Goal: Task Accomplishment & Management: Manage account settings

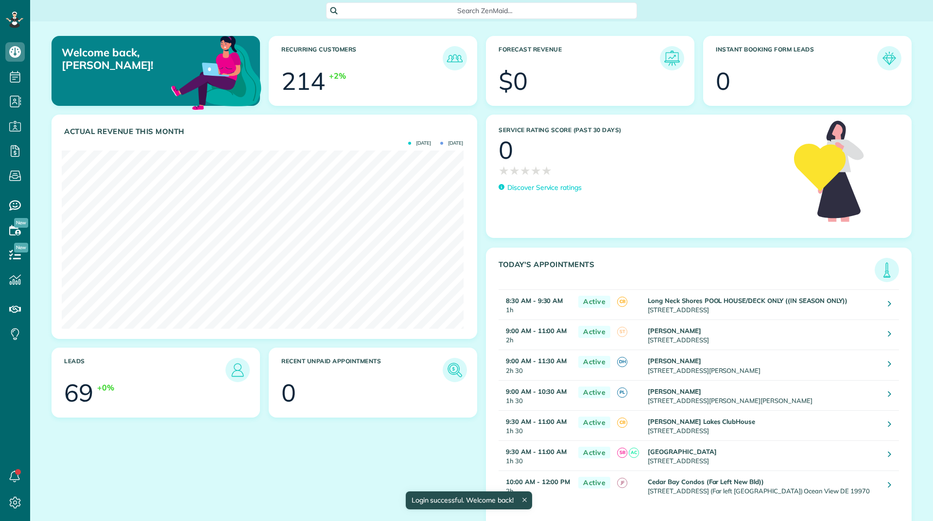
scroll to position [178, 401]
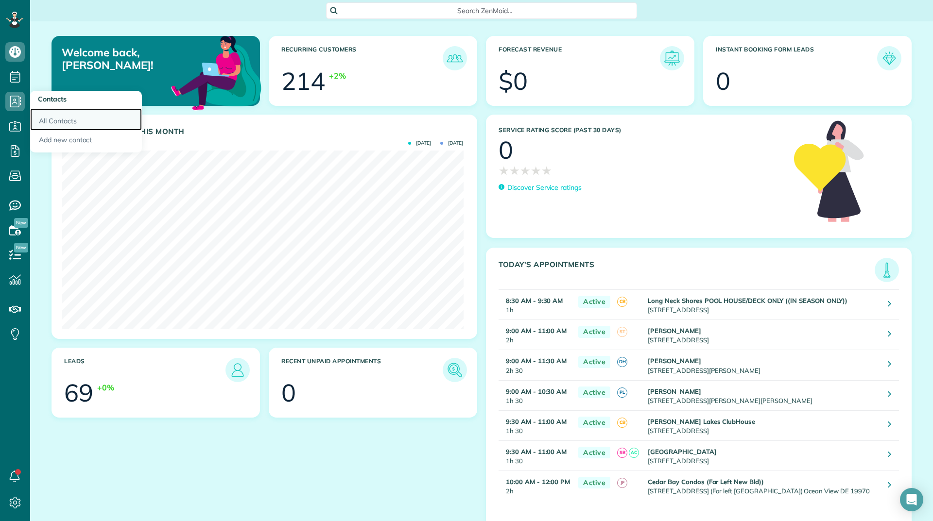
click at [50, 122] on link "All Contacts" at bounding box center [86, 119] width 112 height 22
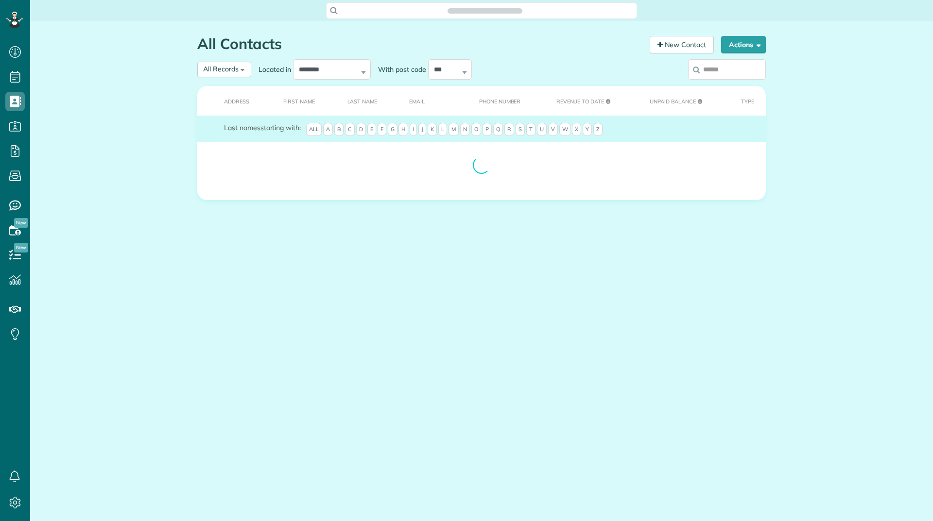
scroll to position [4, 4]
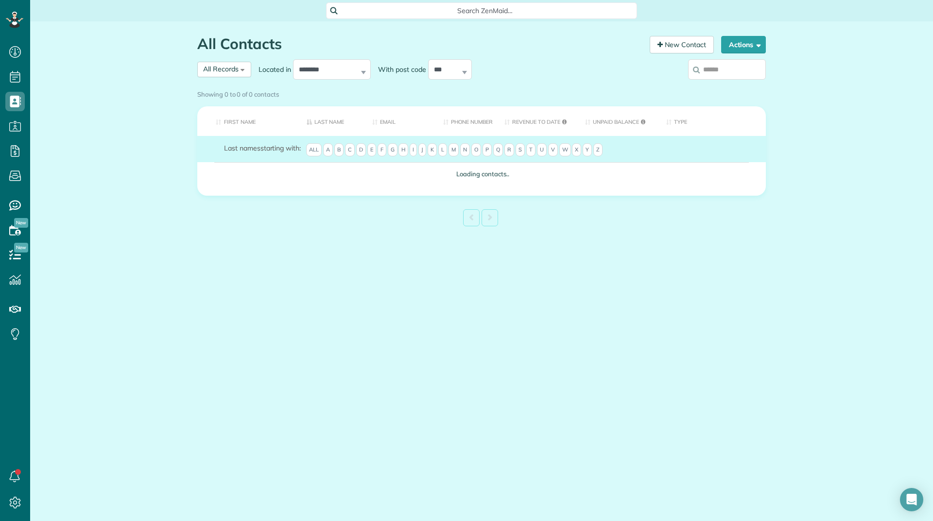
click at [726, 86] on div "Showing 0 to 0 of 0 contacts" at bounding box center [481, 94] width 583 height 17
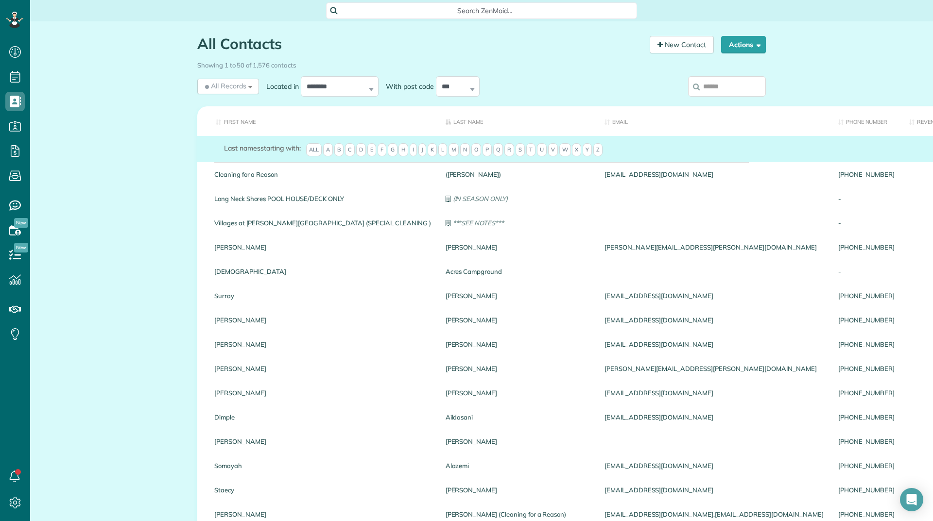
click at [709, 81] on input "search" at bounding box center [727, 86] width 78 height 20
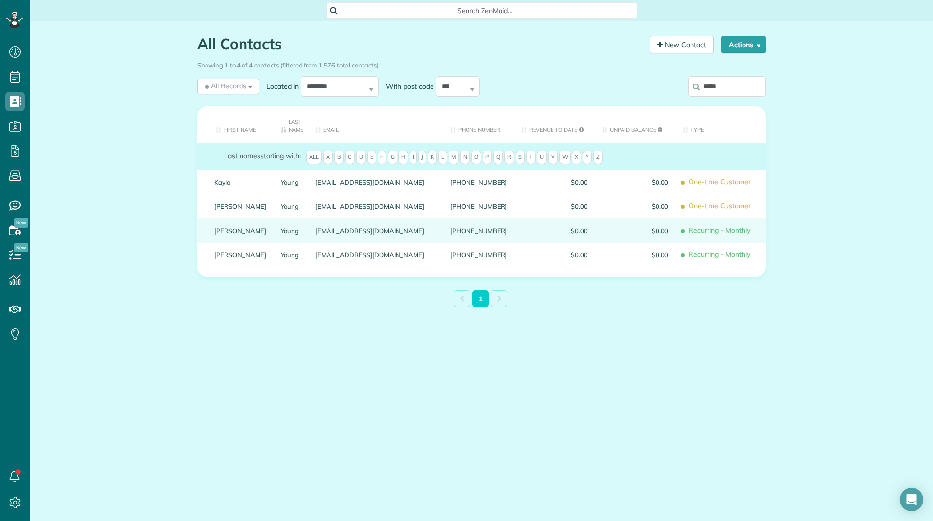
type input "*****"
click at [225, 229] on link "Mary" at bounding box center [240, 230] width 52 height 7
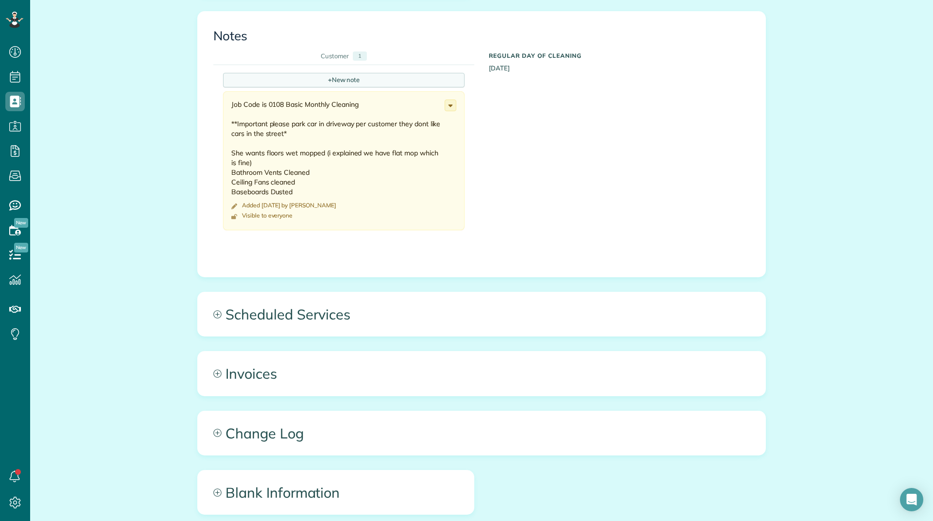
scroll to position [389, 0]
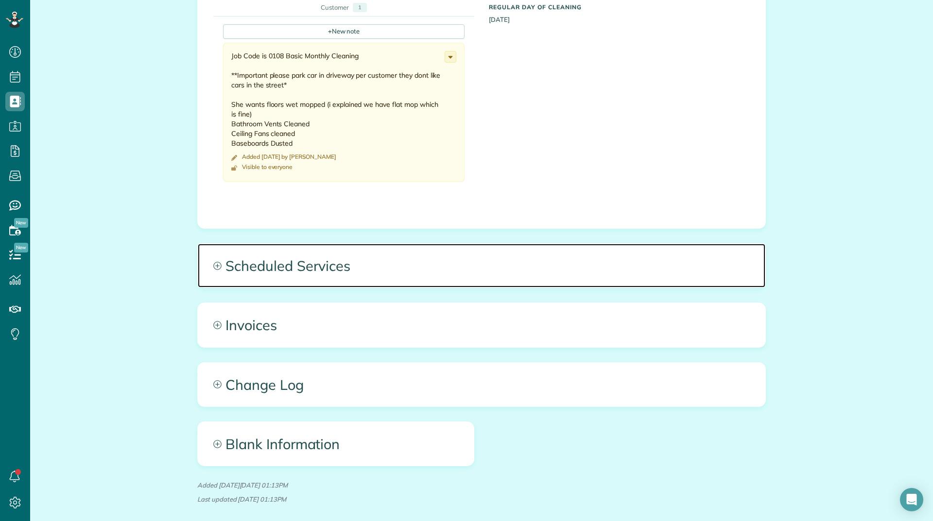
click at [288, 266] on span "Scheduled Services" at bounding box center [482, 266] width 568 height 44
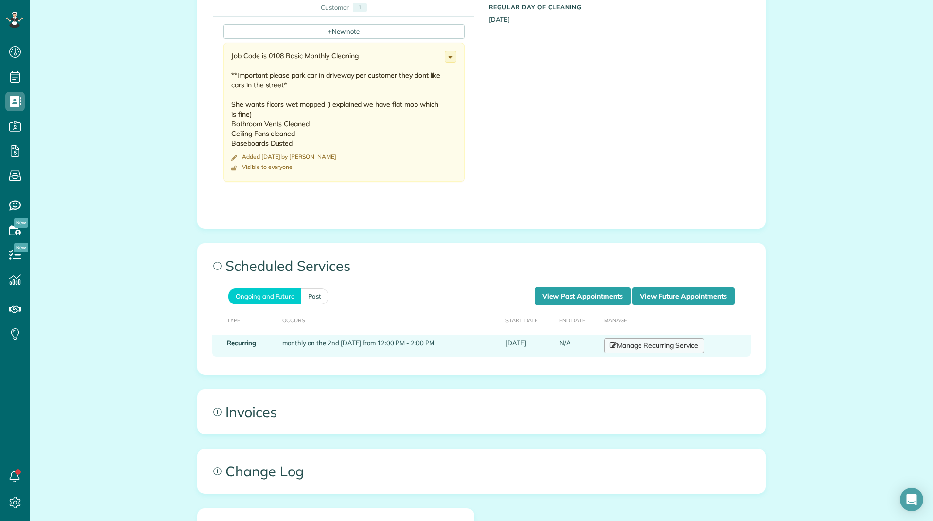
click at [633, 345] on link "Manage Recurring Service" at bounding box center [654, 346] width 100 height 15
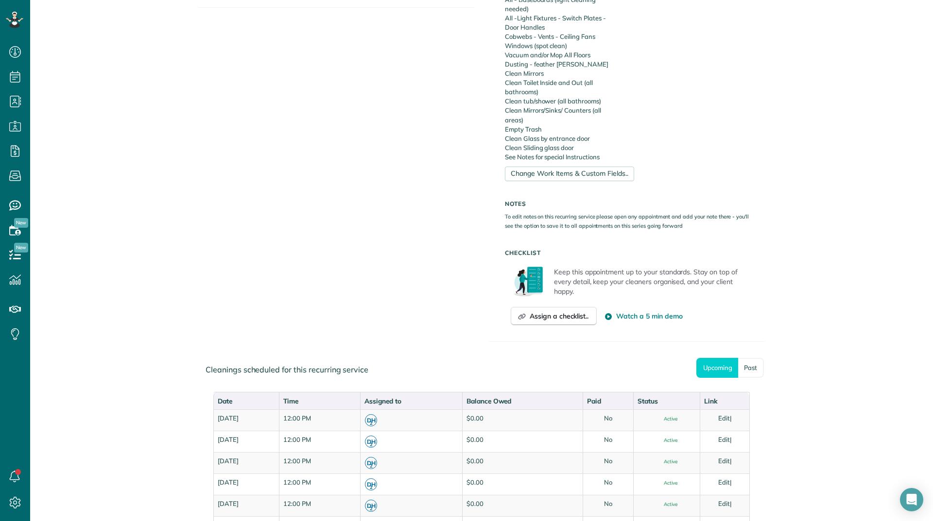
scroll to position [389, 0]
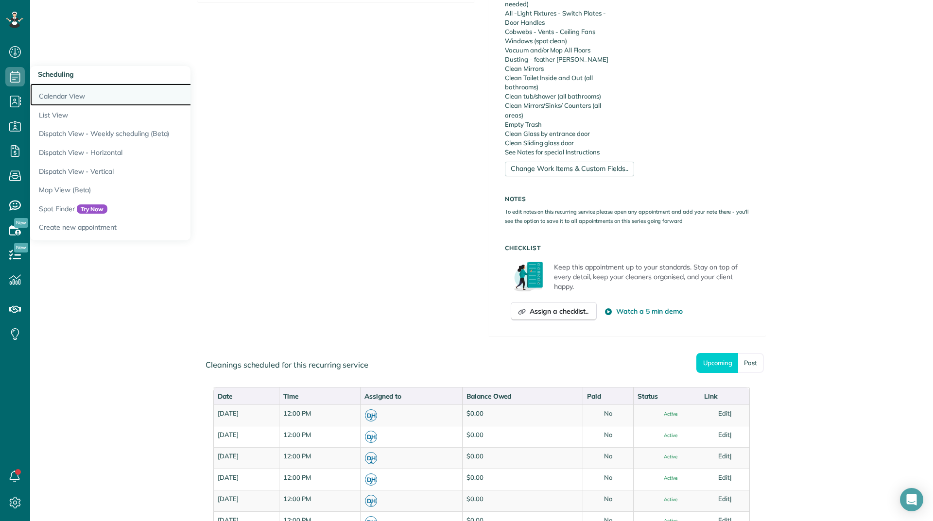
click at [42, 95] on link "Calendar View" at bounding box center [151, 95] width 243 height 22
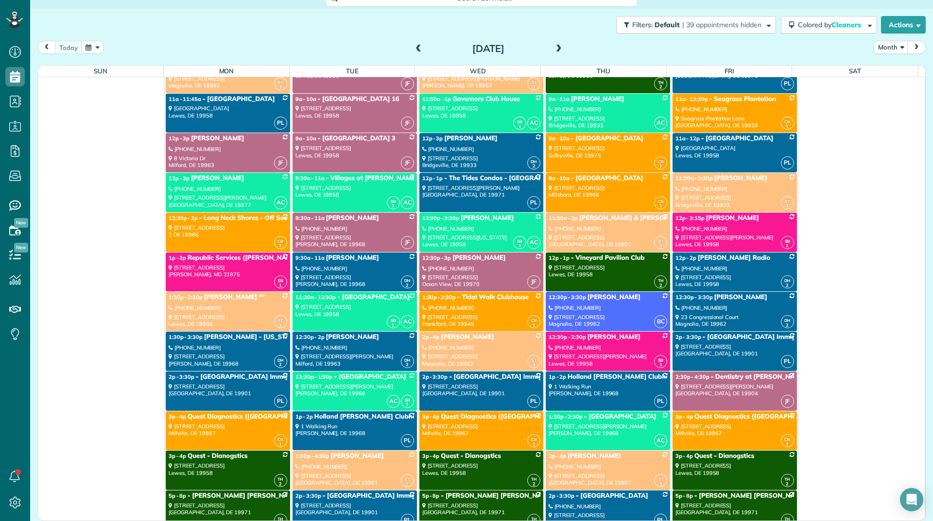
scroll to position [6852, 0]
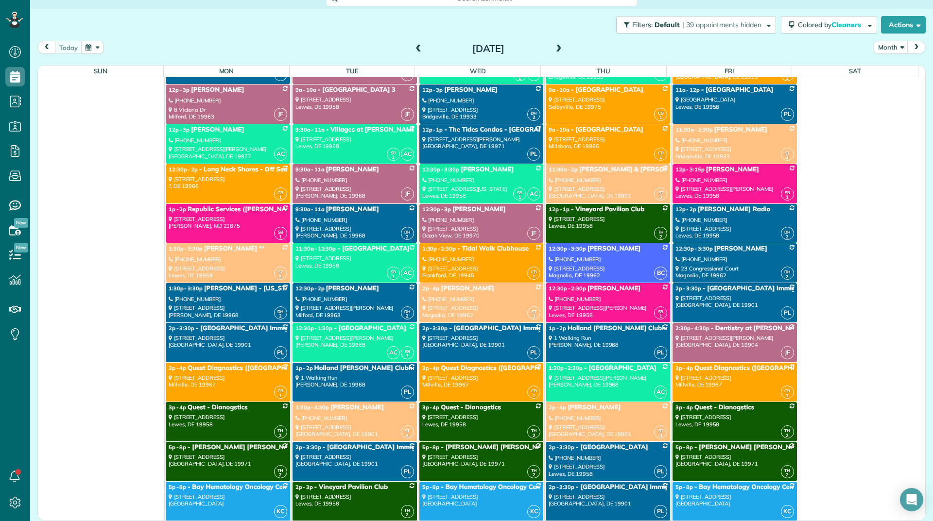
click at [324, 426] on div "[STREET_ADDRESS]" at bounding box center [354, 431] width 119 height 14
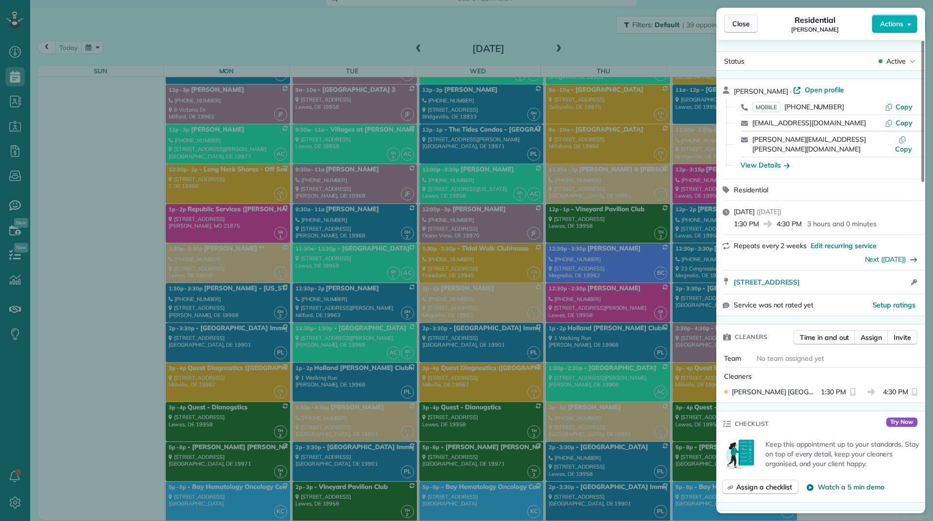
click at [744, 19] on span "Close" at bounding box center [740, 24] width 17 height 10
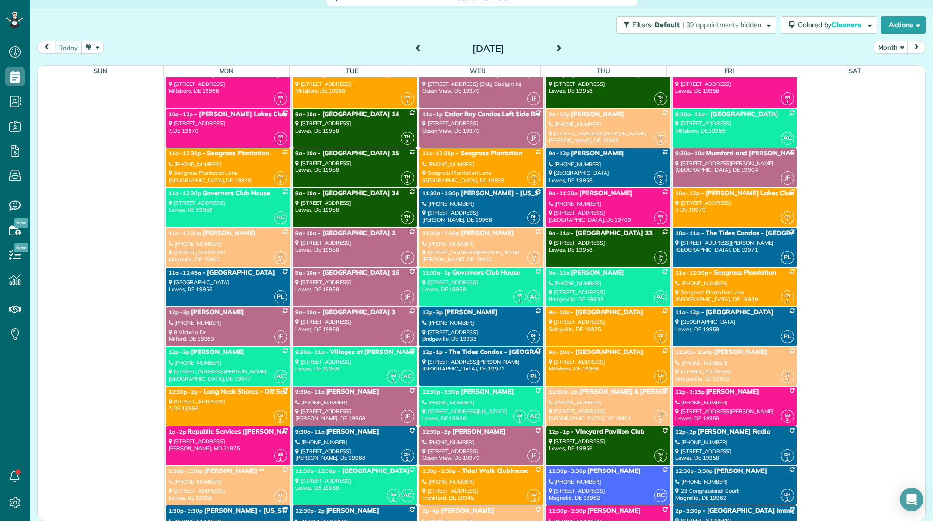
scroll to position [6658, 0]
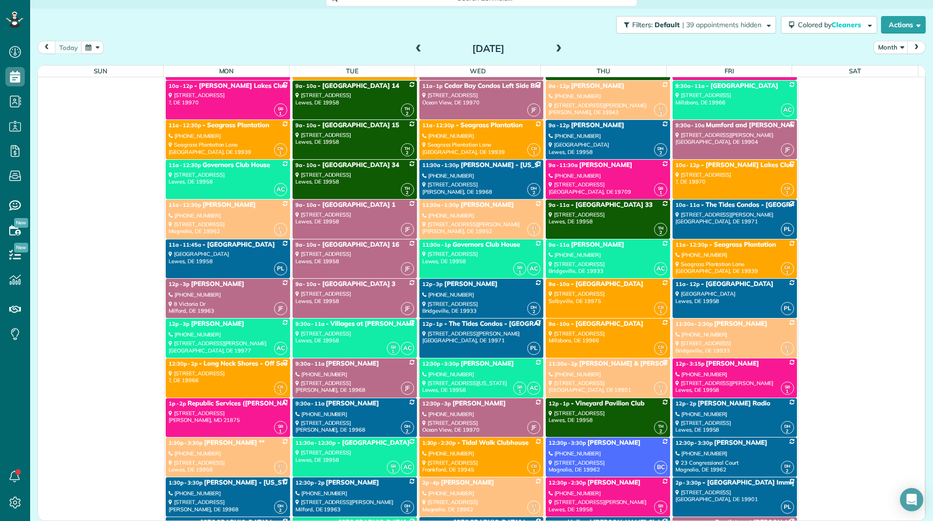
click at [459, 370] on link "SB 1 AC 12:30p - 3:30p [PERSON_NAME] (858) 354-[GEOGRAPHIC_DATA][STREET_ADDRESS…" at bounding box center [481, 378] width 124 height 39
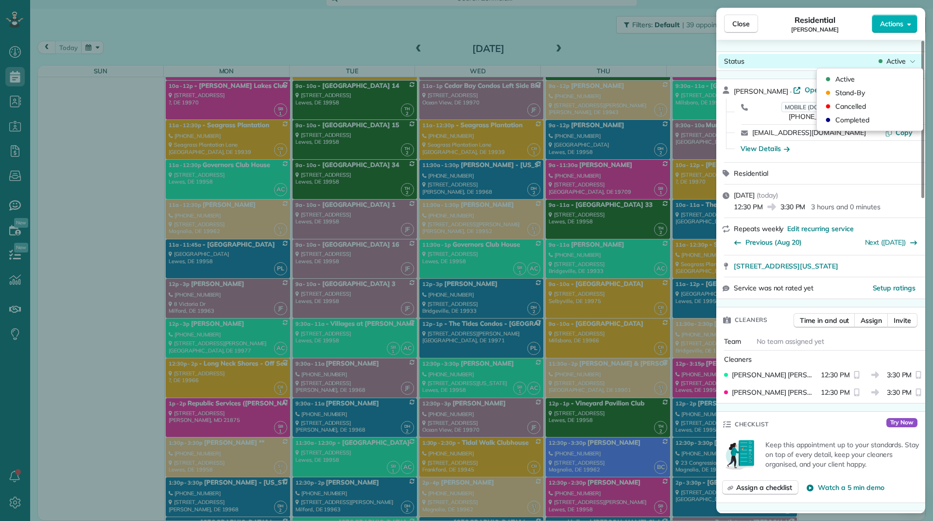
click at [884, 64] on div "Active" at bounding box center [897, 61] width 41 height 10
click at [846, 101] on div "Cancelled" at bounding box center [870, 107] width 98 height 14
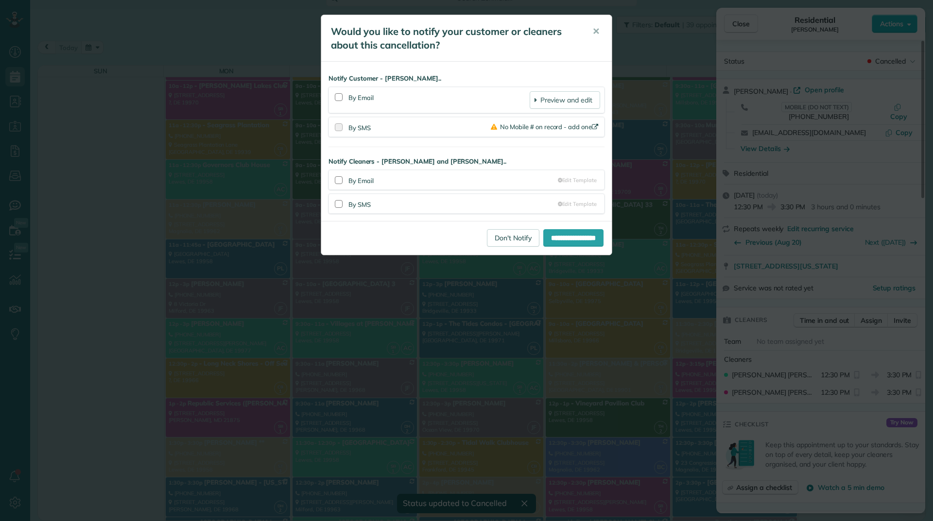
click at [490, 242] on div "**********" at bounding box center [466, 260] width 933 height 521
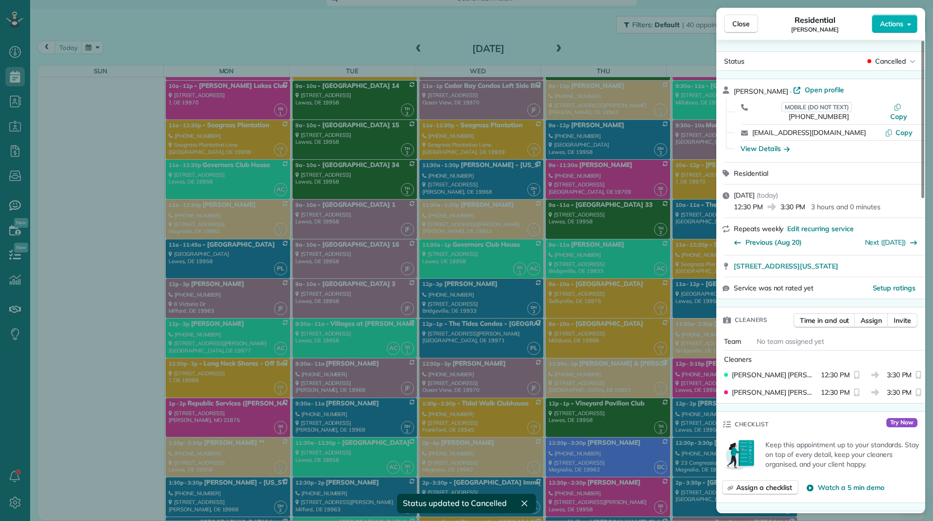
scroll to position [6658, 0]
click at [736, 24] on span "Close" at bounding box center [740, 24] width 17 height 10
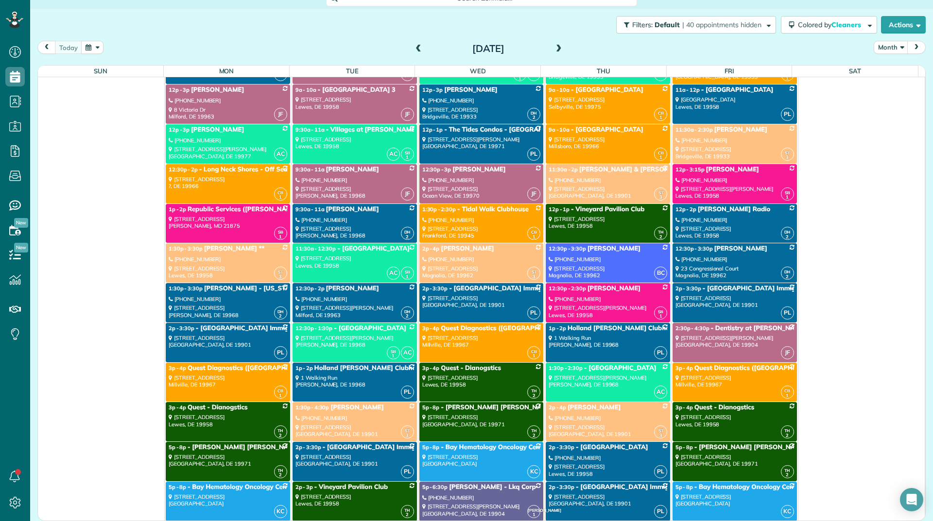
scroll to position [6803, 0]
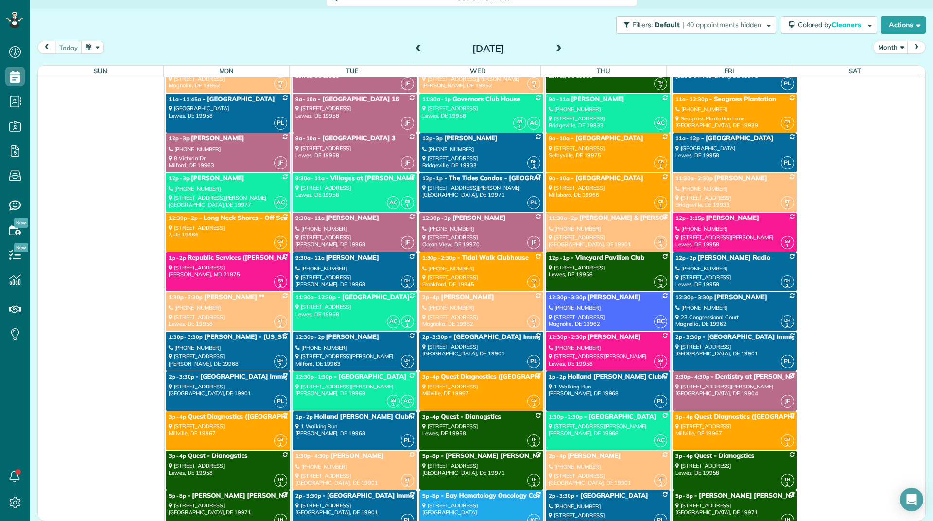
click at [692, 398] on link "JF 2:30p - 4:30p - Dentistry at [PERSON_NAME][GEOGRAPHIC_DATA] [STREET_ADDRESS]…" at bounding box center [735, 391] width 124 height 39
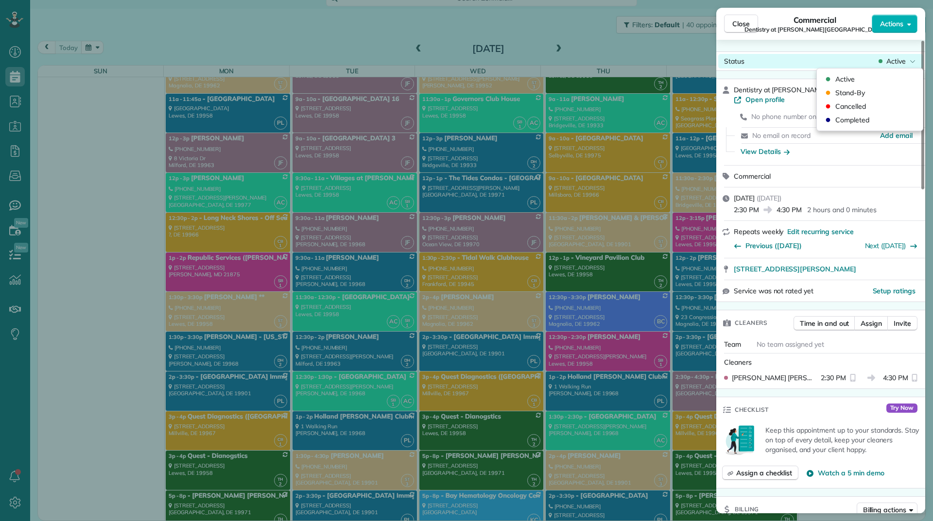
click at [888, 60] on span "Active" at bounding box center [895, 61] width 19 height 10
click at [864, 104] on span "Cancelled" at bounding box center [850, 107] width 31 height 10
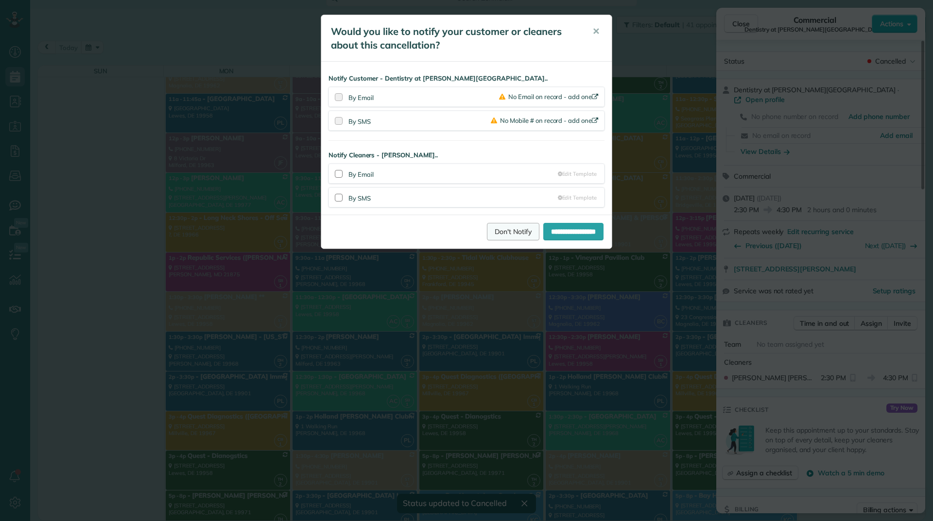
scroll to position [6803, 0]
click at [337, 95] on div at bounding box center [339, 95] width 12 height 16
click at [515, 228] on link "Don't Notify" at bounding box center [513, 231] width 52 height 17
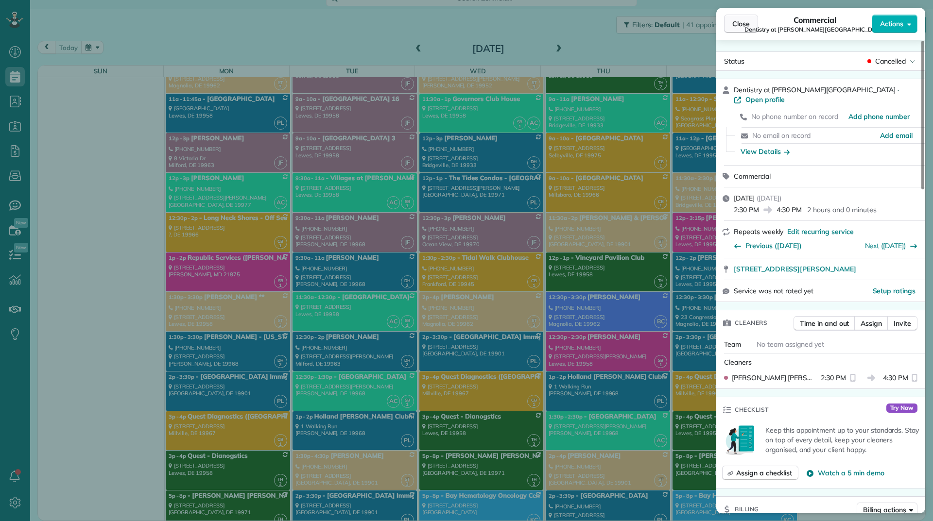
click at [735, 27] on span "Close" at bounding box center [740, 24] width 17 height 10
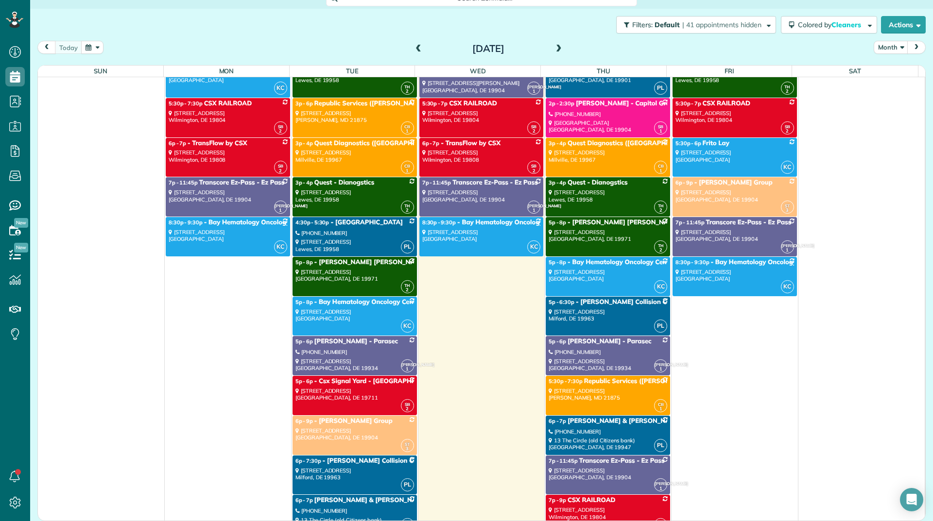
scroll to position [7289, 0]
